Goal: Communication & Community: Answer question/provide support

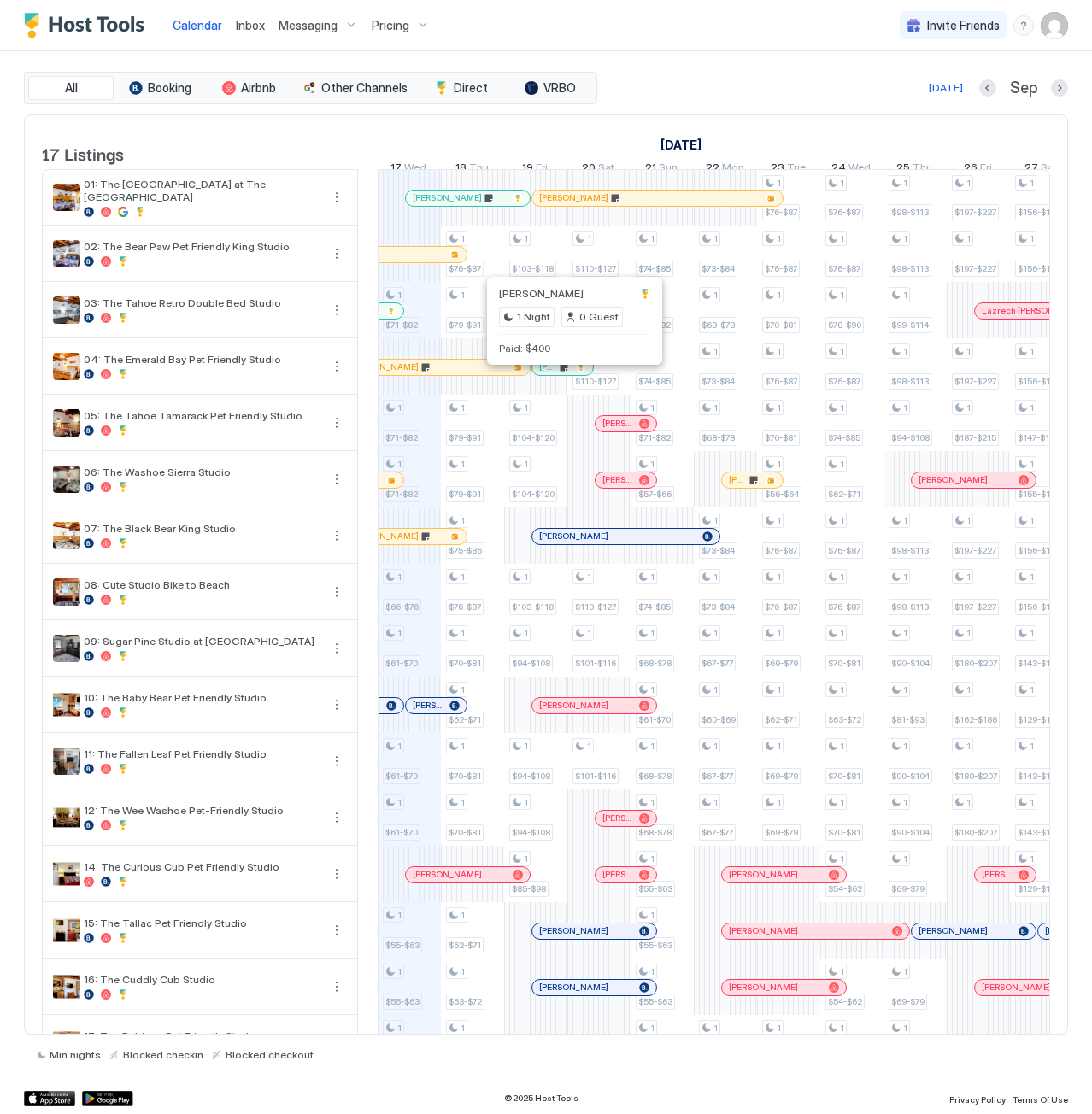
click at [571, 374] on div at bounding box center [571, 366] width 13 height 13
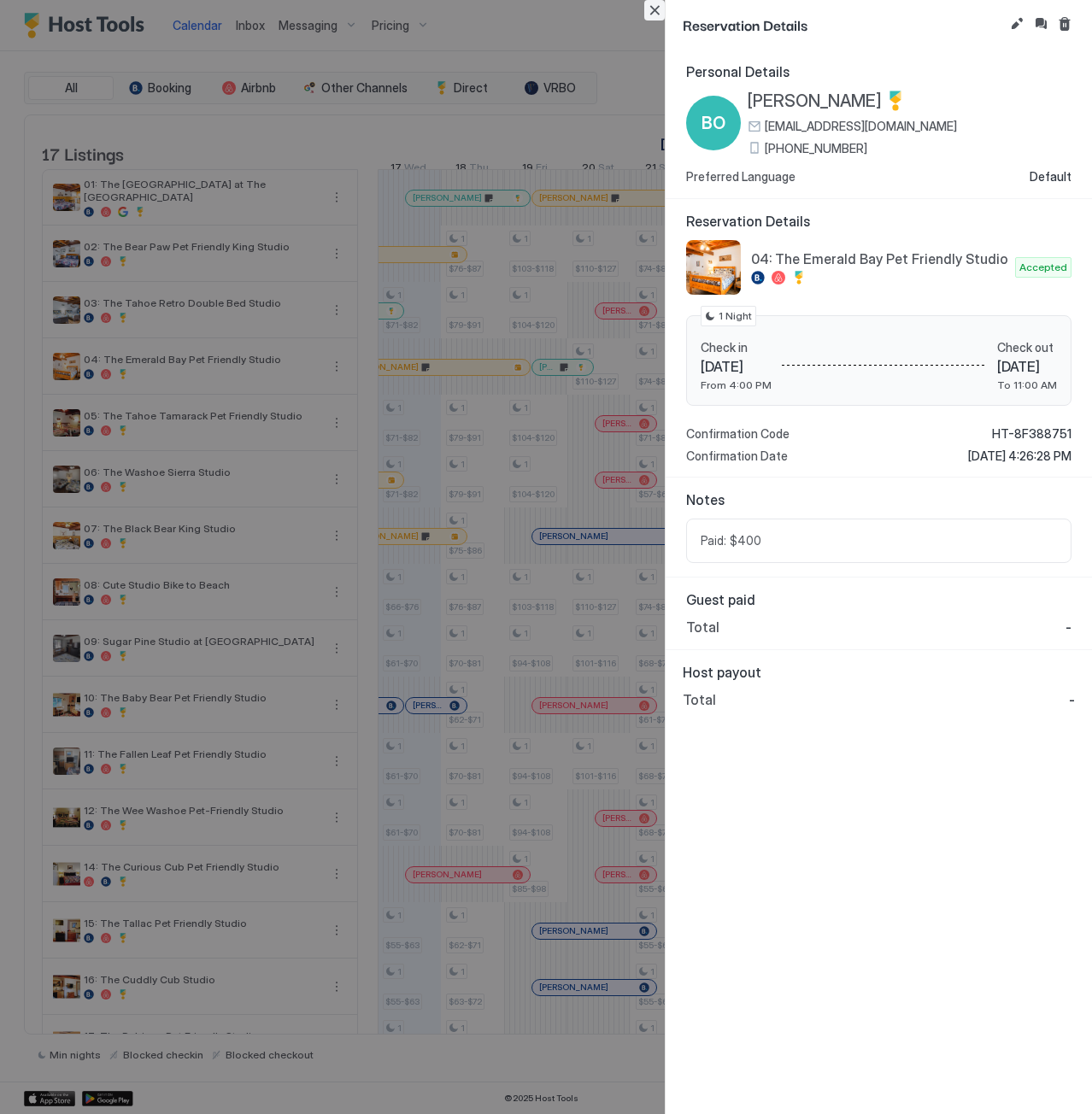
click at [659, 7] on button "Close" at bounding box center [654, 10] width 20 height 20
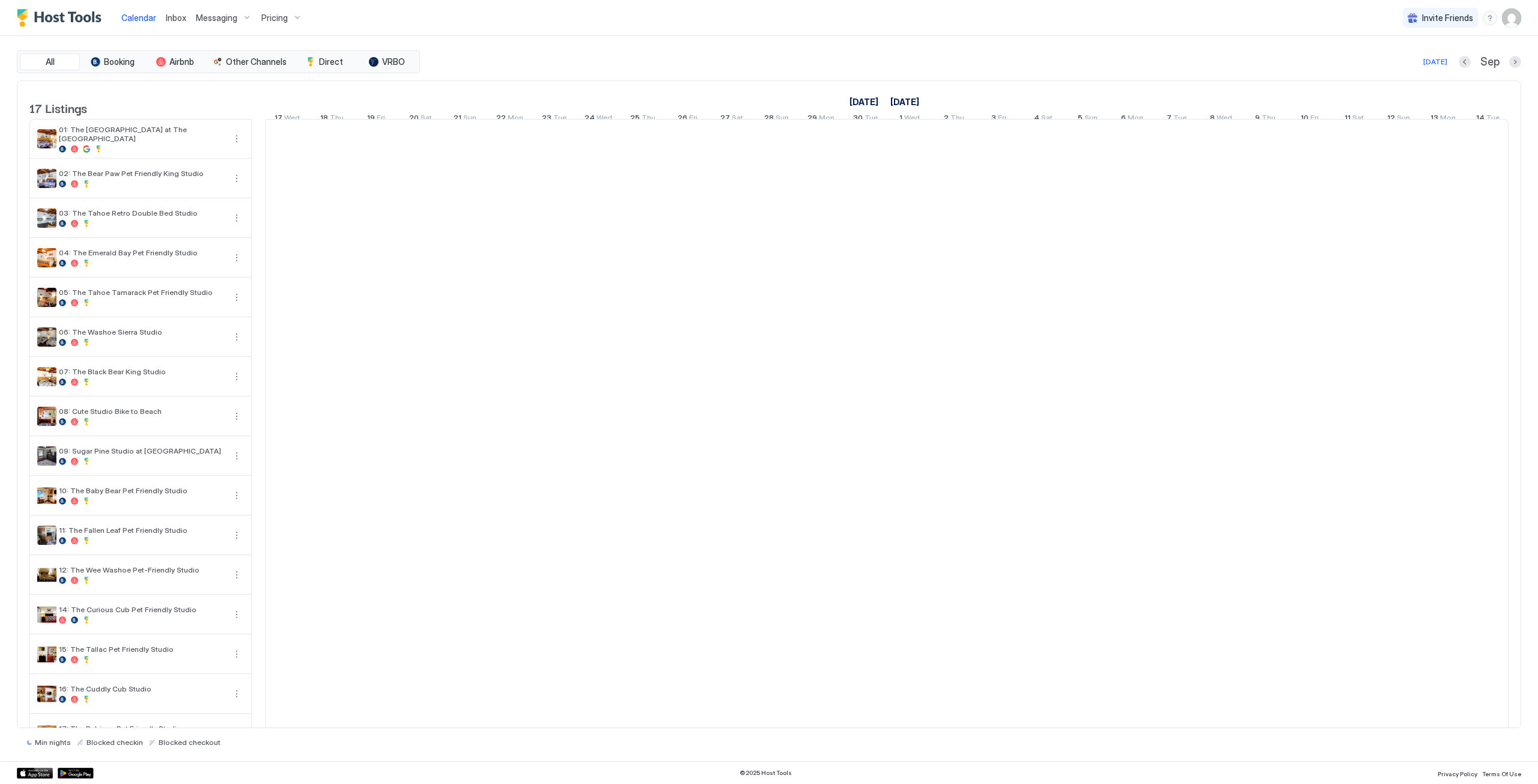
scroll to position [0, 667]
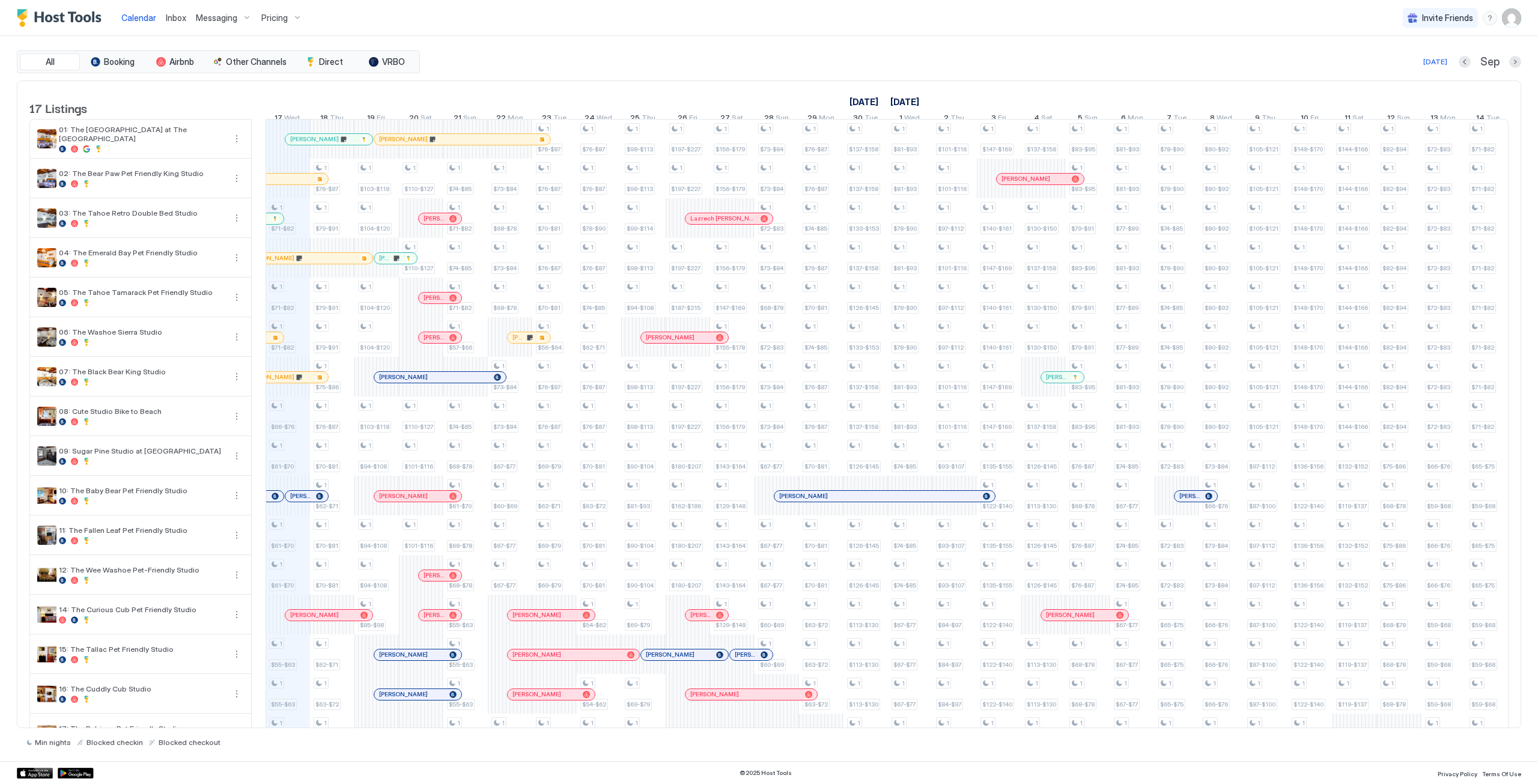
click at [179, 20] on span "Inbox" at bounding box center [176, 17] width 20 height 10
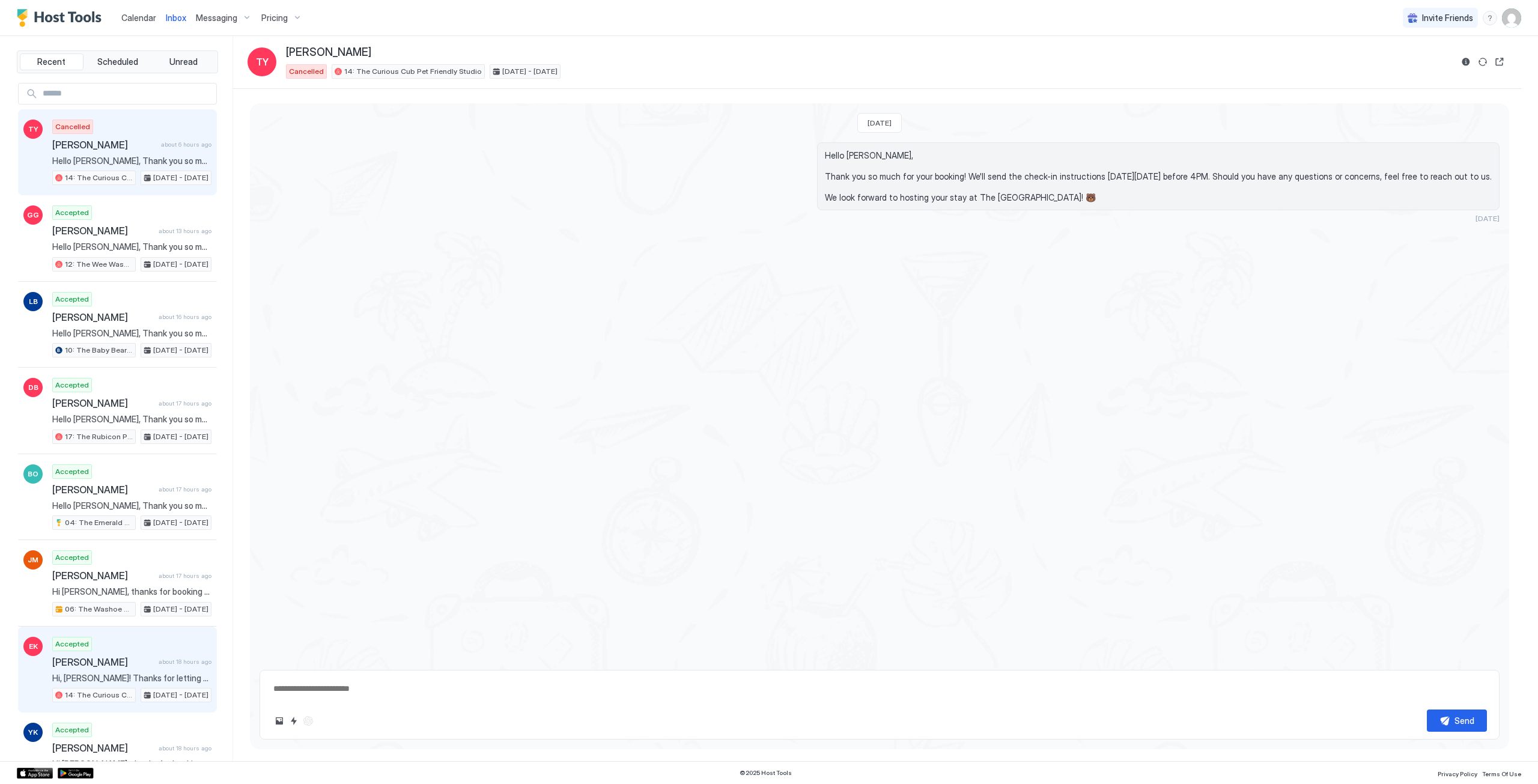
click at [141, 659] on span "[PERSON_NAME]" at bounding box center [103, 662] width 102 height 12
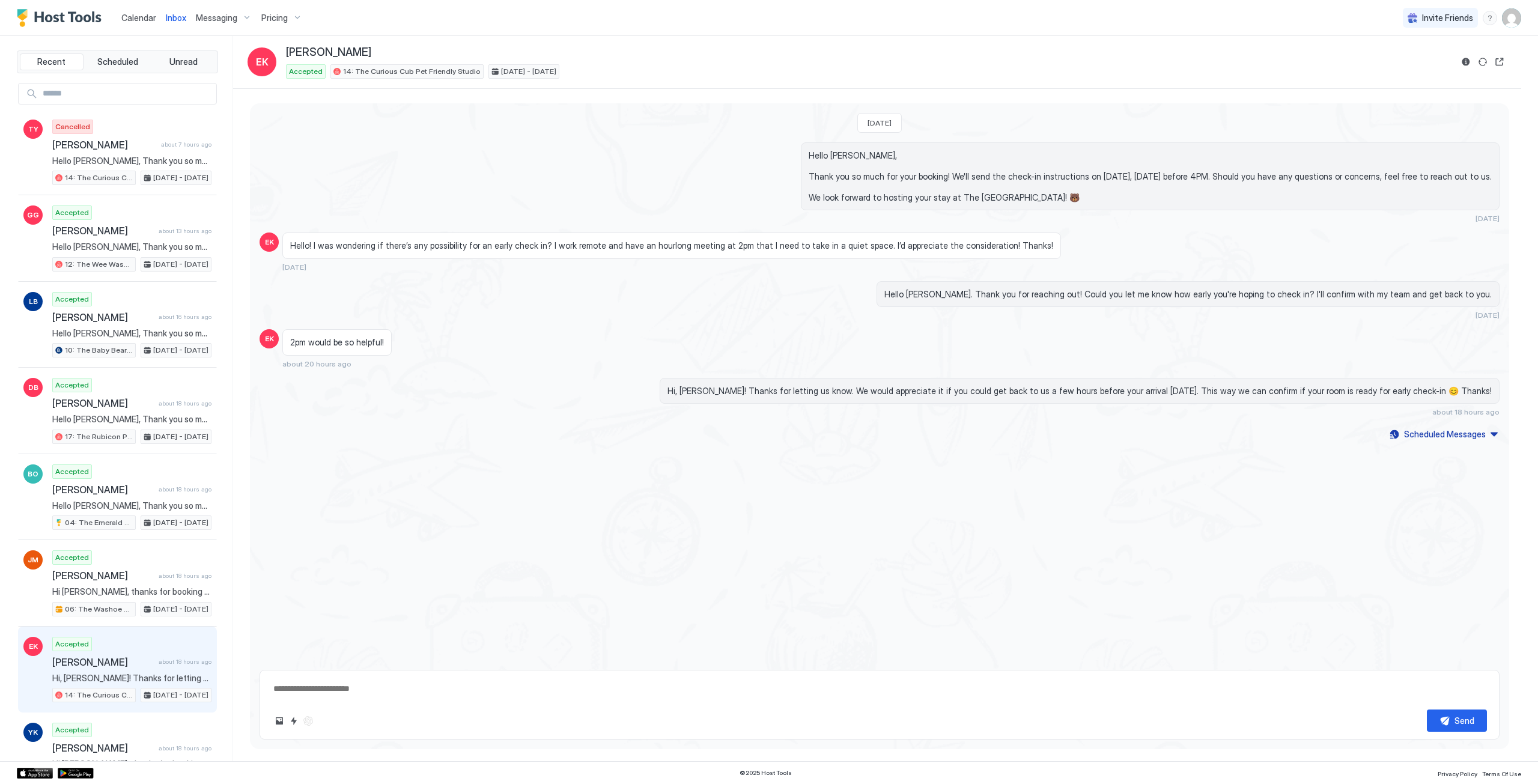
type textarea "*"
